Goal: Task Accomplishment & Management: Manage account settings

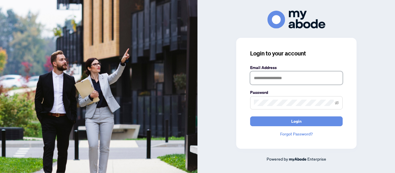
click at [257, 81] on input "text" at bounding box center [296, 77] width 93 height 13
type input "**********"
click at [250, 117] on button "Login" at bounding box center [296, 122] width 93 height 10
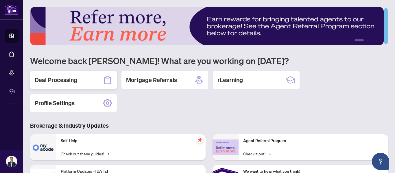
click at [80, 82] on div "Deal Processing" at bounding box center [73, 80] width 87 height 19
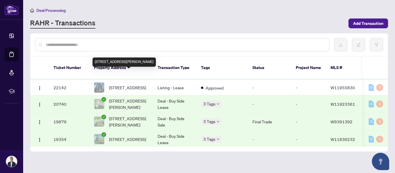
scroll to position [370, 0]
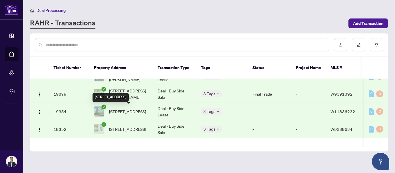
click at [122, 109] on span "[STREET_ADDRESS]" at bounding box center [127, 112] width 37 height 6
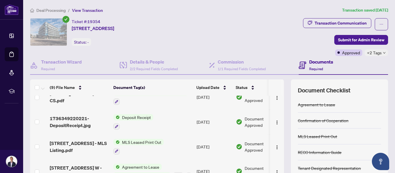
scroll to position [136, 0]
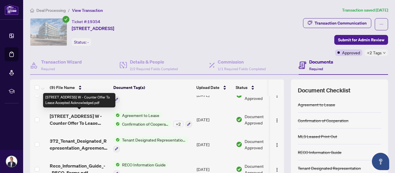
click at [83, 118] on span "[STREET_ADDRESS] W - Counter Offer To Lease Accepted Acknowledged.pdf" at bounding box center [79, 120] width 59 height 14
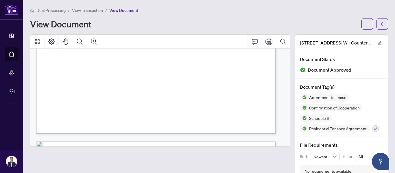
scroll to position [7835, 0]
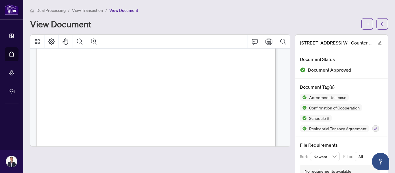
drag, startPoint x: 195, startPoint y: 112, endPoint x: 168, endPoint y: 124, distance: 29.5
click at [168, 124] on div "9. The Guarantor acknowledges that it is a serious matter to act as a guarantor…" at bounding box center [198, 59] width 324 height 420
drag, startPoint x: 116, startPoint y: 90, endPoint x: 63, endPoint y: 62, distance: 60.1
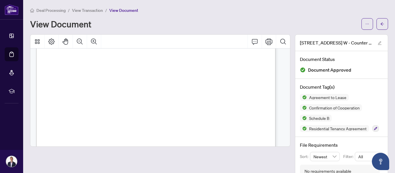
scroll to position [7657, 0]
click at [114, 138] on span "personal representatives." at bounding box center [92, 137] width 42 height 5
drag, startPoint x: 119, startPoint y: 138, endPoint x: 57, endPoint y: 54, distance: 104.4
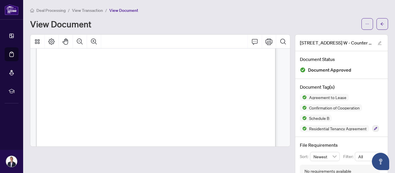
click at [114, 139] on span "personal representatives." at bounding box center [92, 139] width 42 height 5
drag, startPoint x: 114, startPoint y: 139, endPoint x: 114, endPoint y: 103, distance: 36.8
